Goal: Obtain resource: Obtain resource

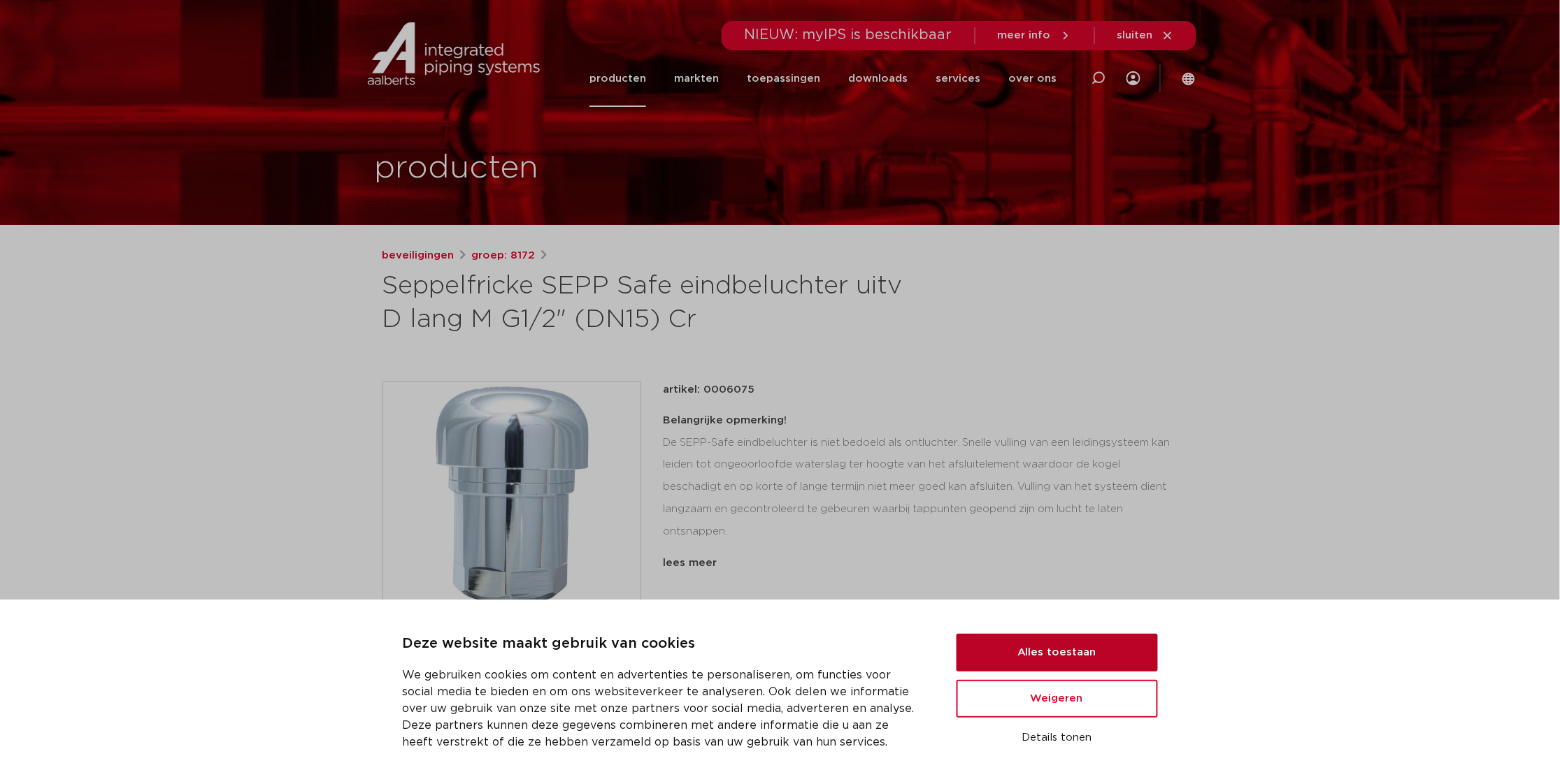
click at [1057, 650] on button "Alles toestaan" at bounding box center [1057, 653] width 202 height 38
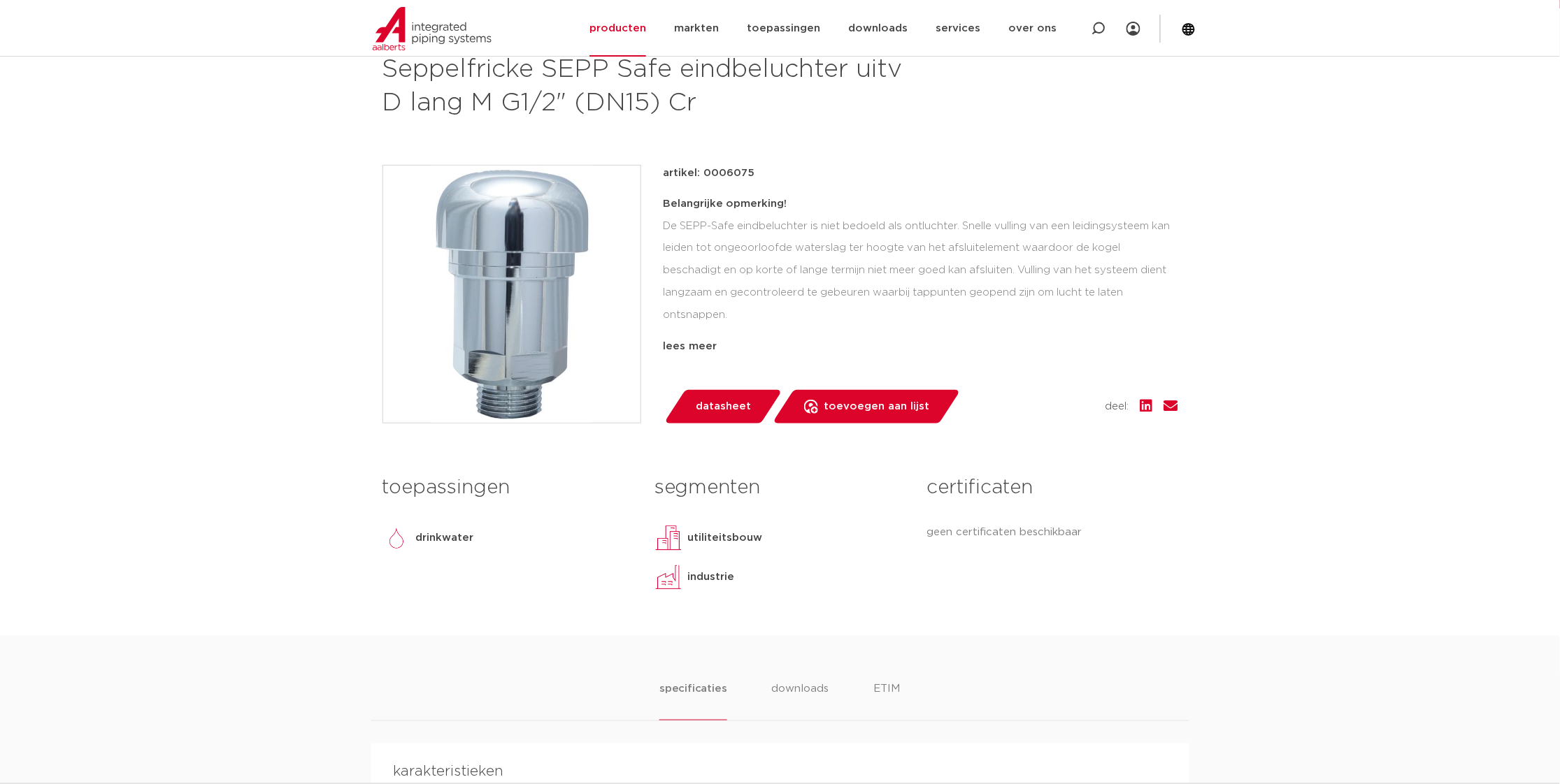
scroll to position [246, 0]
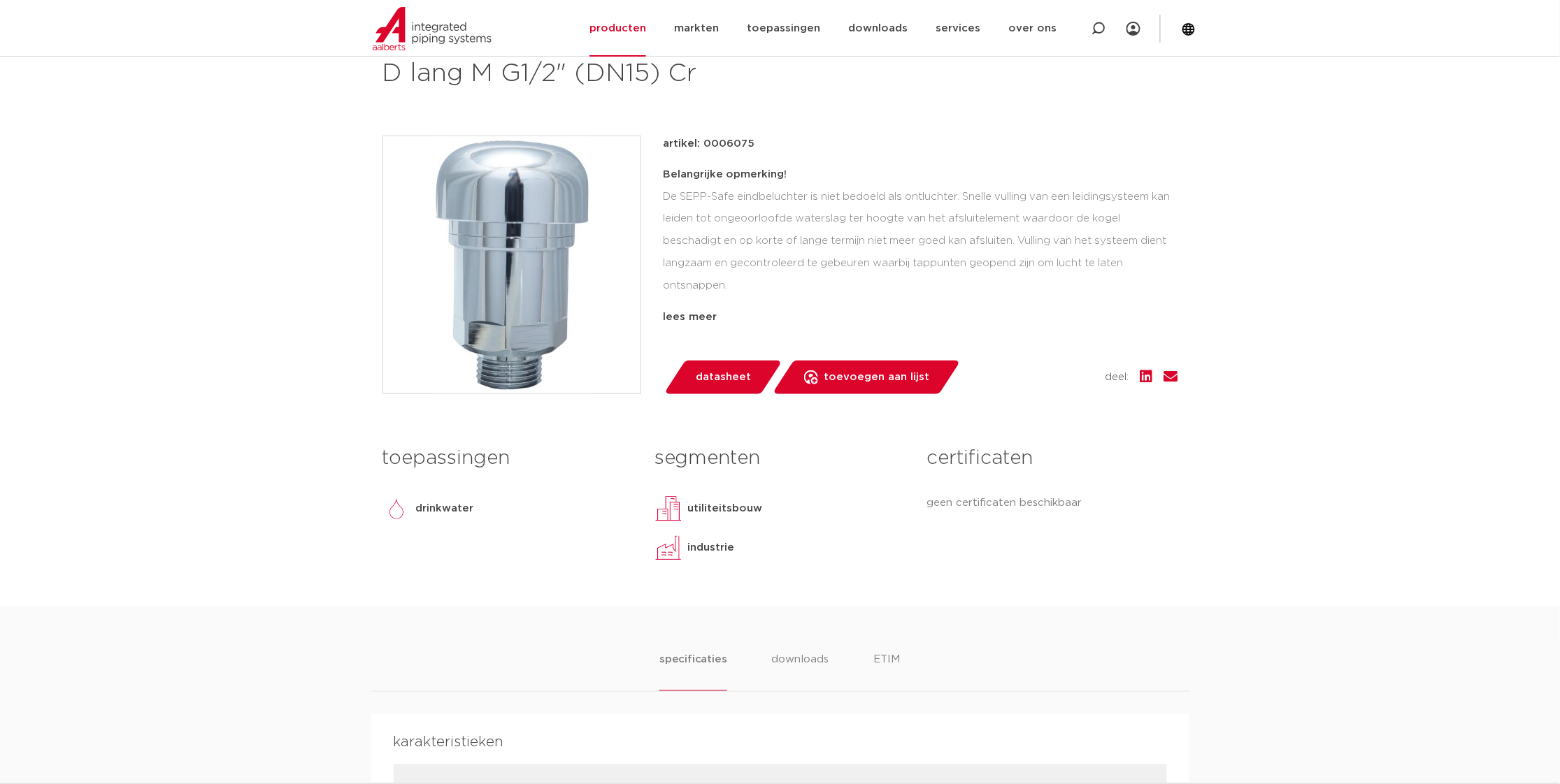
click at [722, 375] on span "datasheet" at bounding box center [723, 377] width 55 height 23
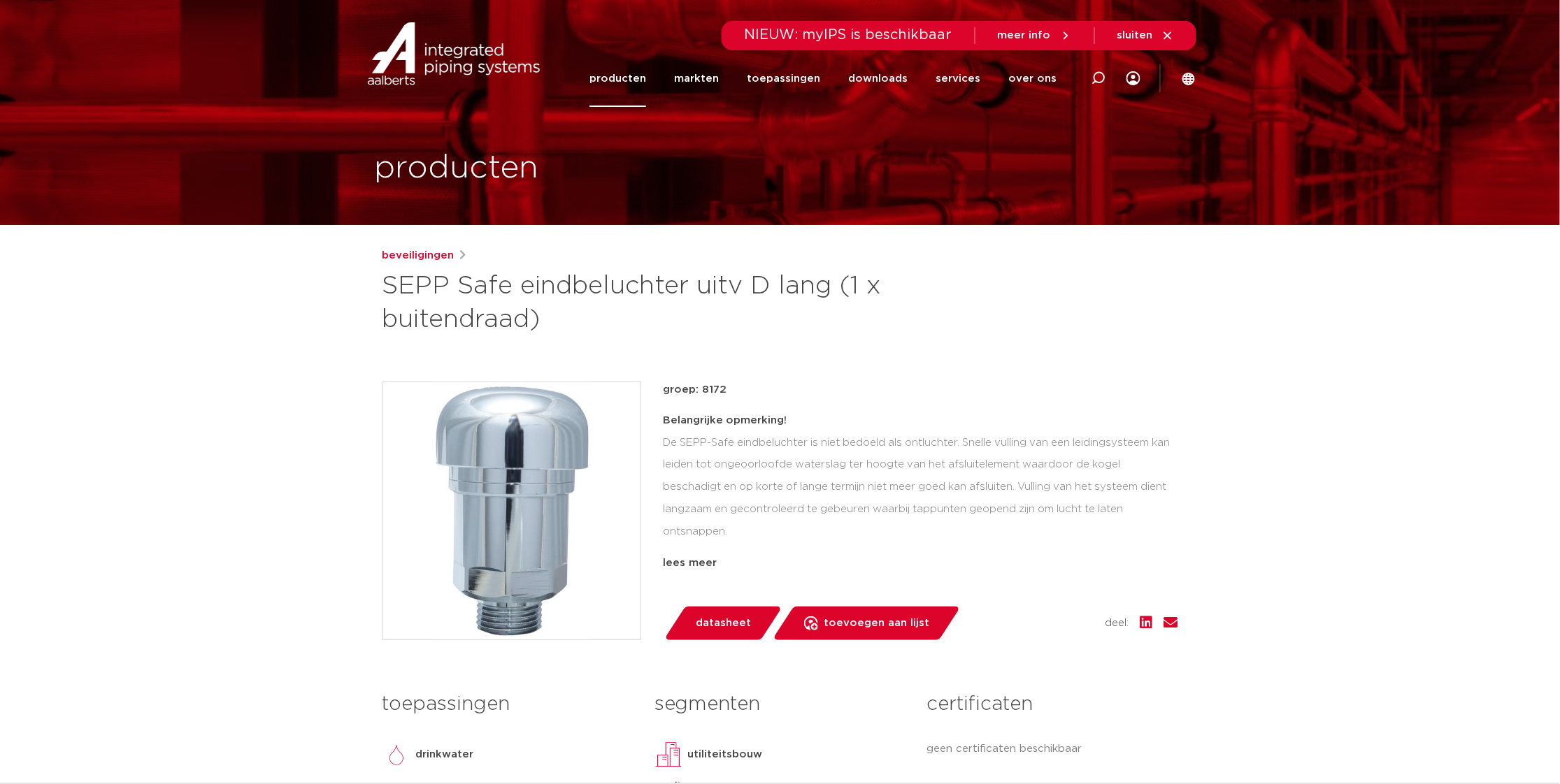
click at [740, 616] on span "datasheet" at bounding box center [723, 623] width 55 height 23
